Goal: Task Accomplishment & Management: Complete application form

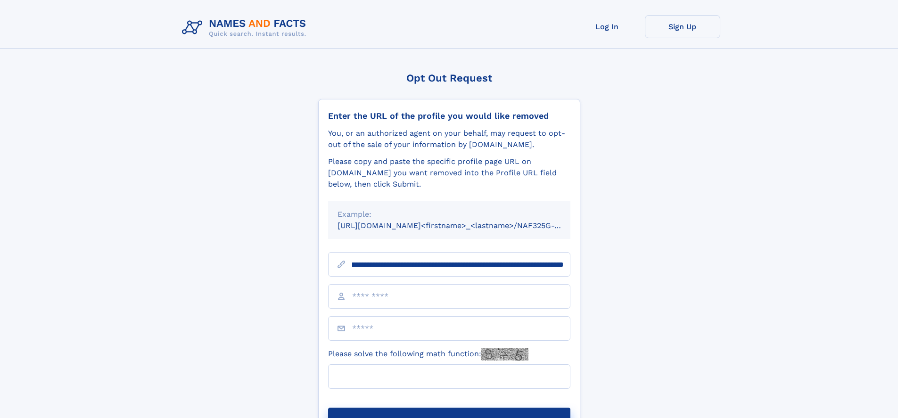
scroll to position [0, 114]
type input "**********"
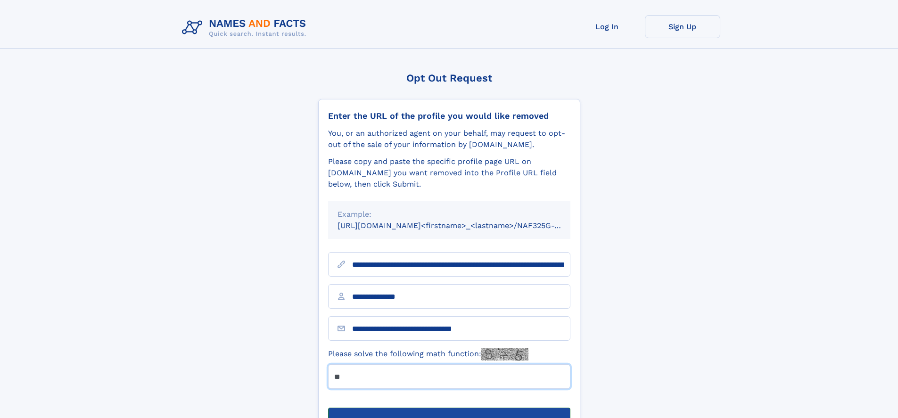
type input "**"
click at [449, 408] on button "Submit Opt Out Request" at bounding box center [449, 423] width 242 height 30
